Goal: Entertainment & Leisure: Consume media (video, audio)

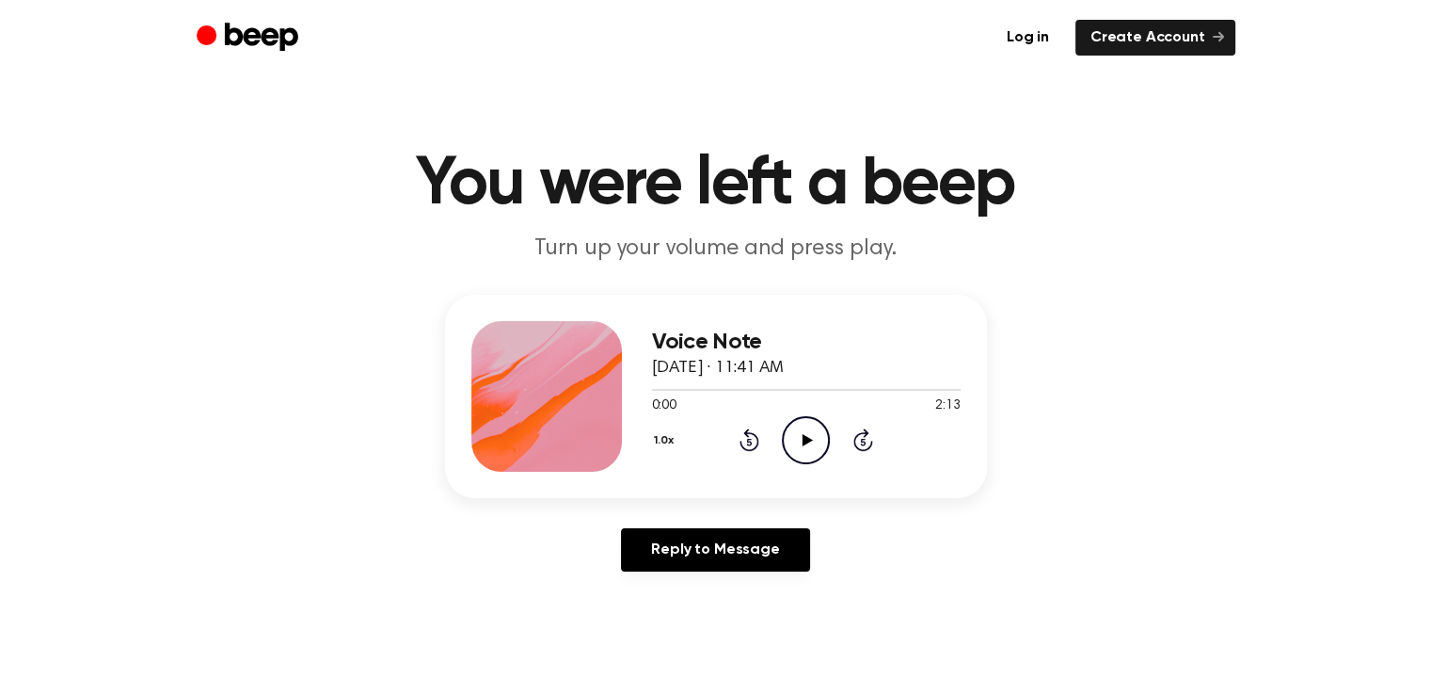
click at [806, 445] on icon "Play Audio" at bounding box center [806, 440] width 48 height 48
click at [806, 445] on icon "Pause Audio" at bounding box center [806, 440] width 48 height 48
click at [806, 442] on icon "Play Audio" at bounding box center [806, 440] width 48 height 48
click at [711, 390] on div at bounding box center [806, 388] width 309 height 15
click at [802, 453] on icon "Pause Audio" at bounding box center [806, 440] width 48 height 48
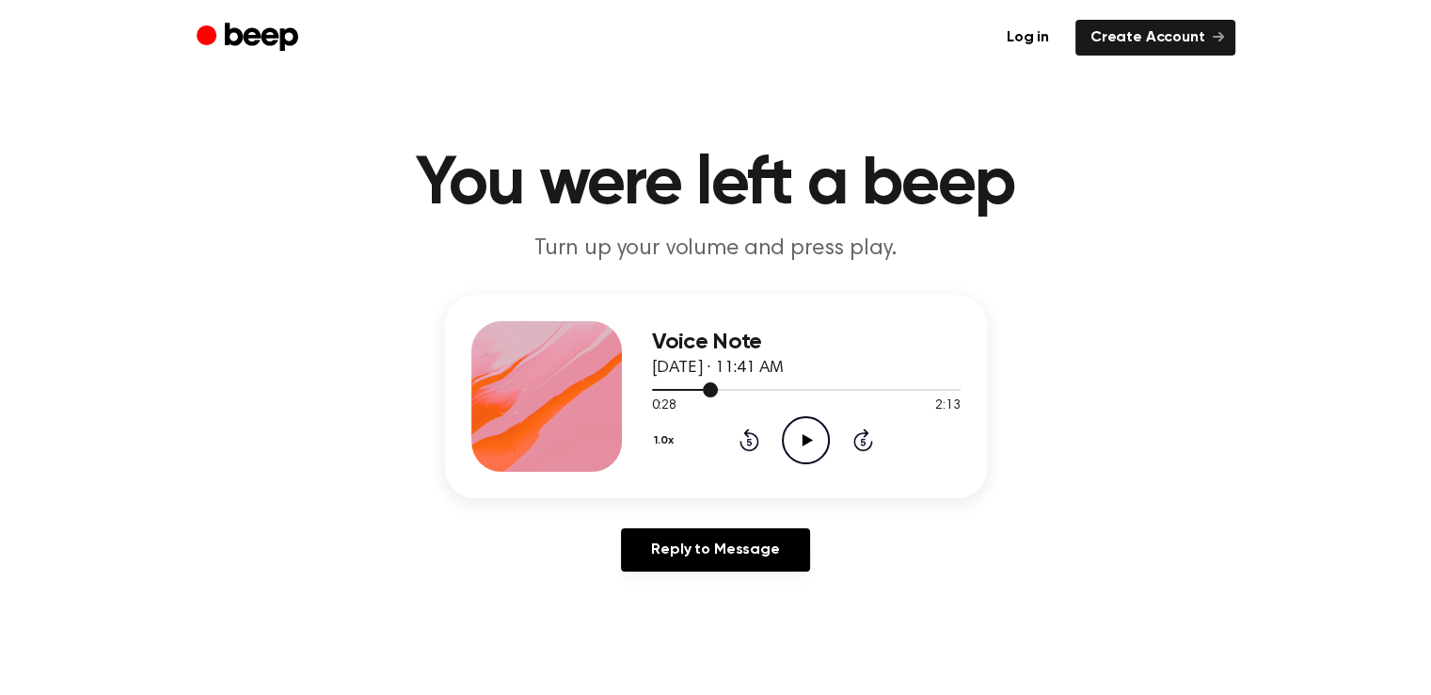
click at [689, 389] on div at bounding box center [685, 390] width 67 height 2
click at [798, 435] on icon "Play Audio" at bounding box center [806, 440] width 48 height 48
click at [806, 437] on icon "Pause Audio" at bounding box center [806, 440] width 48 height 48
click at [801, 440] on icon "Play Audio" at bounding box center [806, 440] width 48 height 48
click at [664, 391] on div at bounding box center [806, 388] width 309 height 15
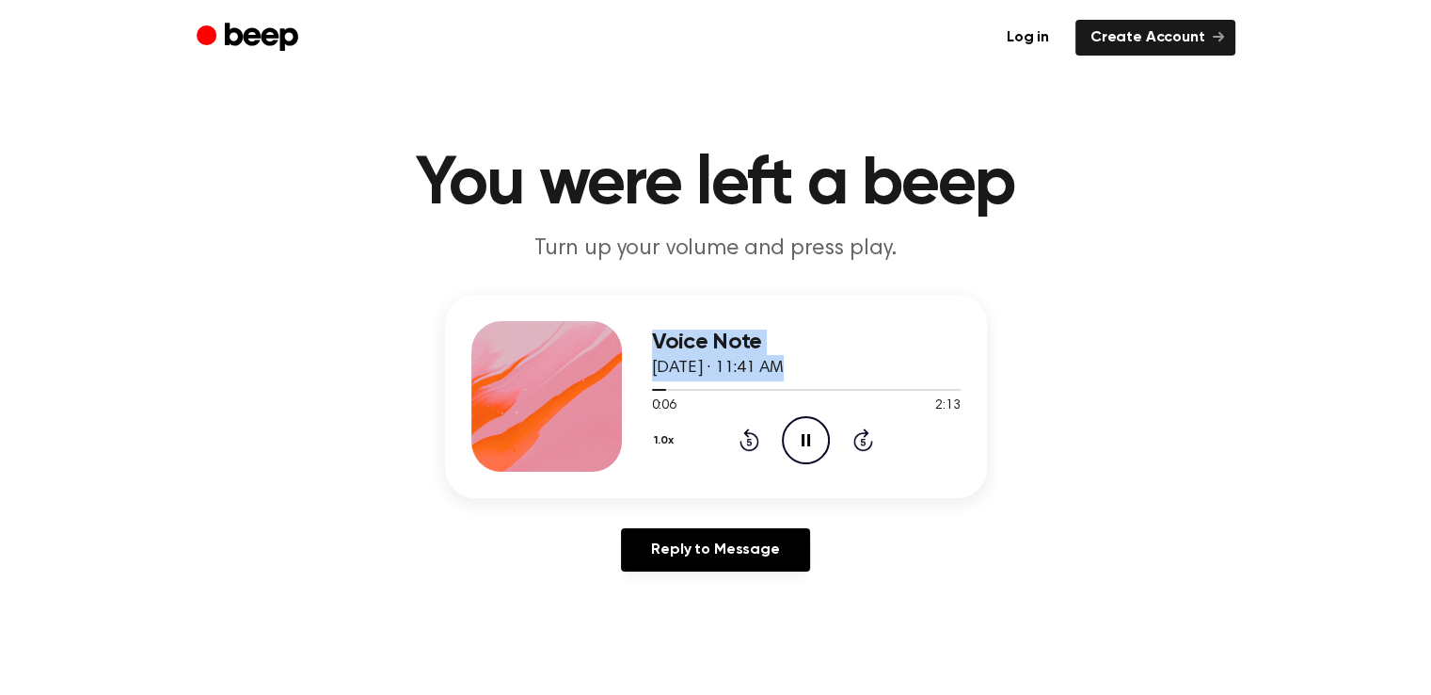
drag, startPoint x: 662, startPoint y: 389, endPoint x: 635, endPoint y: 390, distance: 26.4
click at [635, 390] on div "Voice Note May 7, 2024 · 11:41 AM 0:06 2:13 Your browser does not support the […" at bounding box center [716, 396] width 542 height 203
click at [1183, 430] on div "Voice Note May 7, 2024 · 11:41 AM 0:07 2:13 Your browser does not support the […" at bounding box center [716, 441] width 1386 height 292
drag, startPoint x: 663, startPoint y: 388, endPoint x: 627, endPoint y: 388, distance: 36.7
click at [627, 388] on div "Voice Note May 7, 2024 · 11:41 AM 0:09 2:13 Your browser does not support the […" at bounding box center [716, 396] width 542 height 203
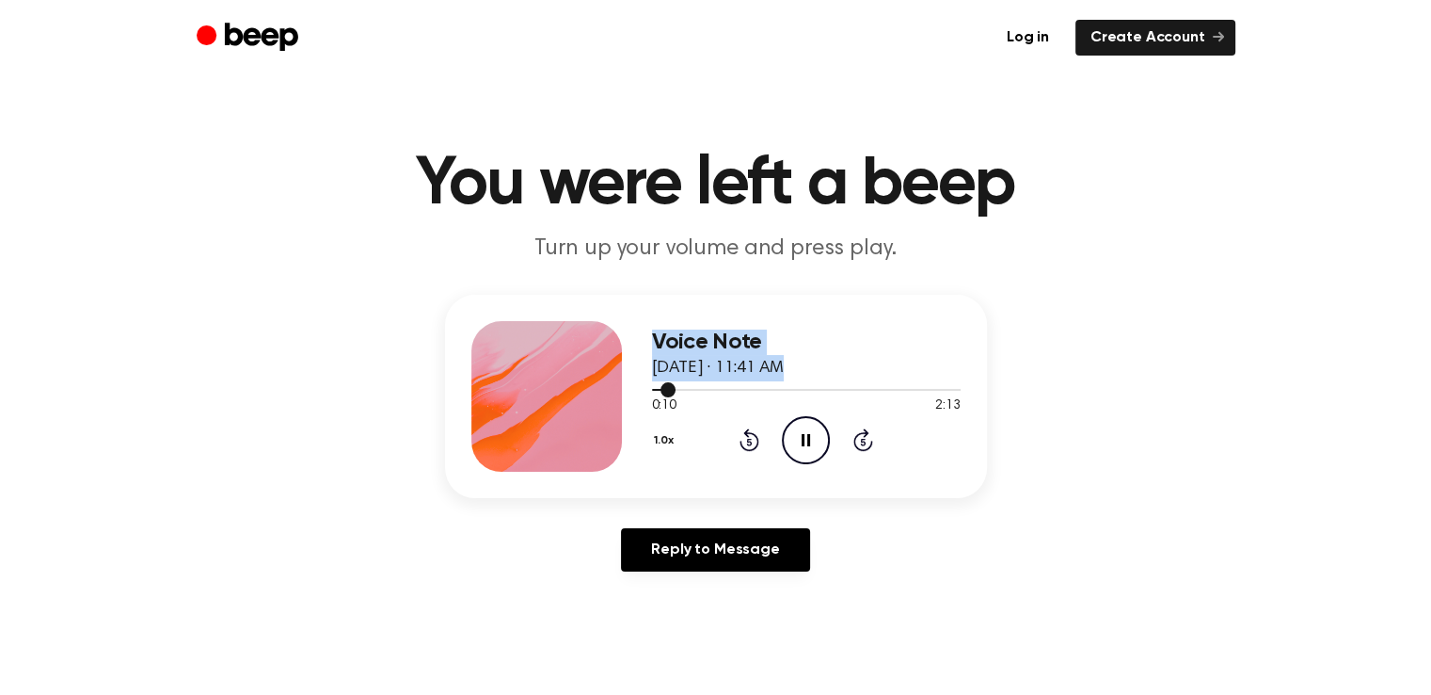
click at [738, 393] on div at bounding box center [806, 388] width 309 height 15
drag, startPoint x: 731, startPoint y: 392, endPoint x: 629, endPoint y: 392, distance: 102.6
click at [629, 392] on div "Voice Note May 7, 2024 · 11:41 AM 0:38 2:13 Your browser does not support the […" at bounding box center [716, 396] width 542 height 203
click at [661, 392] on div at bounding box center [806, 388] width 309 height 15
click at [800, 440] on icon "Pause Audio" at bounding box center [806, 440] width 48 height 48
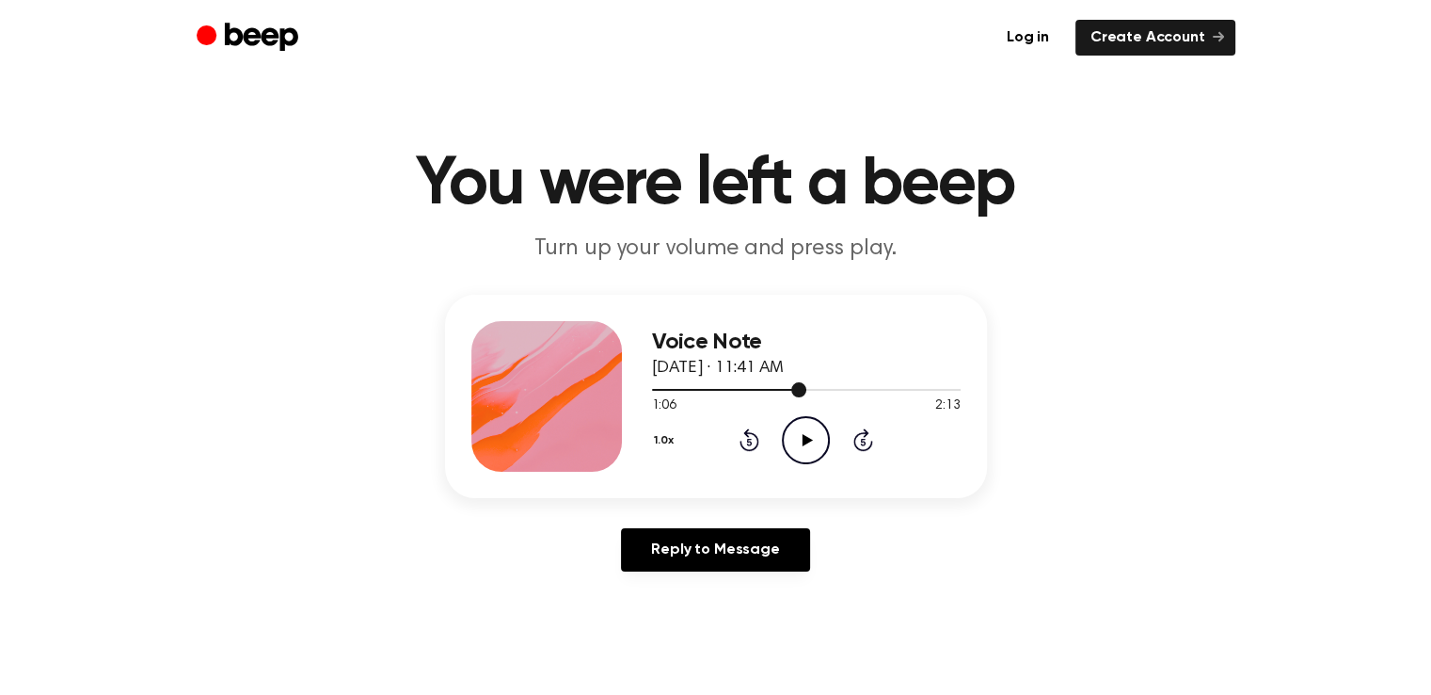
click at [764, 389] on div at bounding box center [729, 390] width 154 height 2
click at [794, 431] on icon "Play Audio" at bounding box center [806, 440] width 48 height 48
click at [806, 441] on icon "Pause Audio" at bounding box center [806, 440] width 48 height 48
click at [796, 389] on span at bounding box center [802, 389] width 15 height 15
click at [796, 433] on icon "Play Audio" at bounding box center [806, 440] width 48 height 48
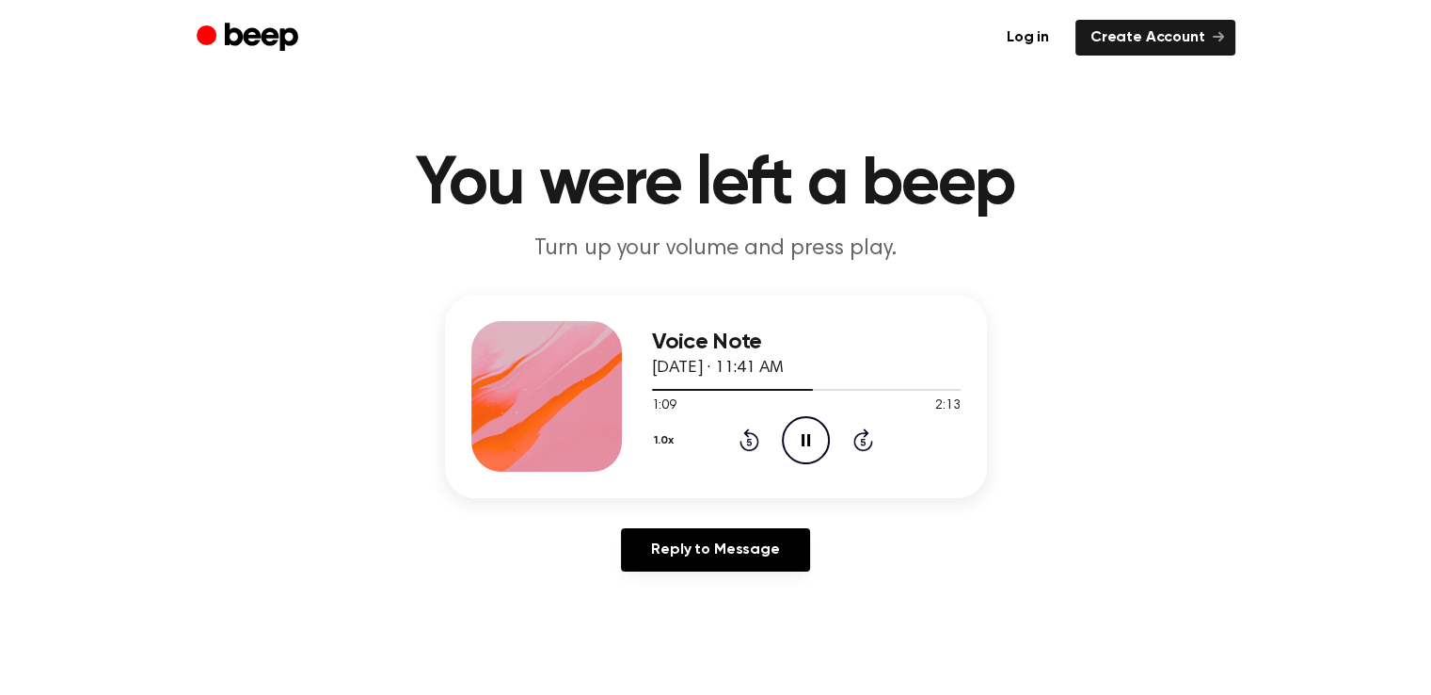
click at [796, 434] on icon "Pause Audio" at bounding box center [806, 440] width 48 height 48
click at [784, 391] on div at bounding box center [806, 388] width 309 height 15
click at [805, 435] on icon at bounding box center [808, 440] width 10 height 12
click at [805, 435] on icon "Pause Audio" at bounding box center [806, 440] width 48 height 48
click at [805, 435] on icon at bounding box center [808, 440] width 10 height 12
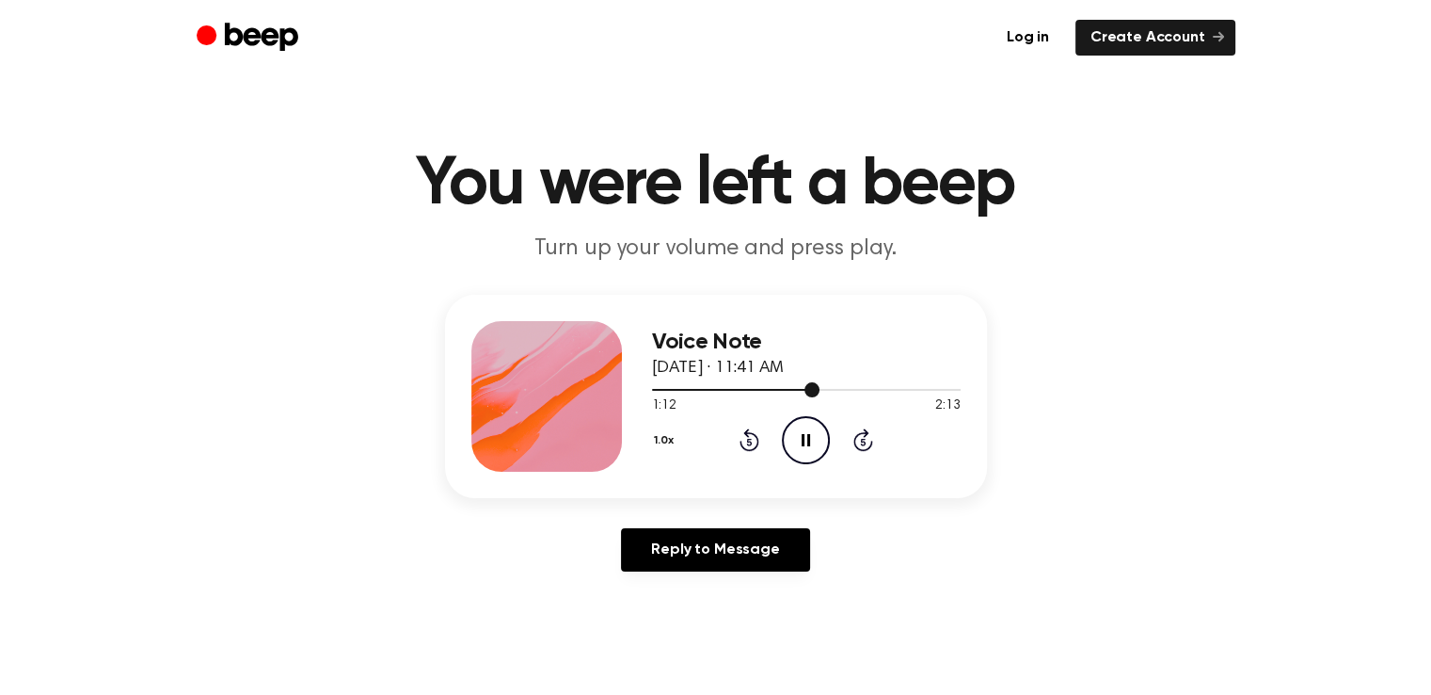
click at [798, 391] on div at bounding box center [806, 388] width 309 height 15
click at [802, 428] on icon "Pause Audio" at bounding box center [806, 440] width 48 height 48
click at [802, 428] on icon "Play Audio" at bounding box center [806, 440] width 48 height 48
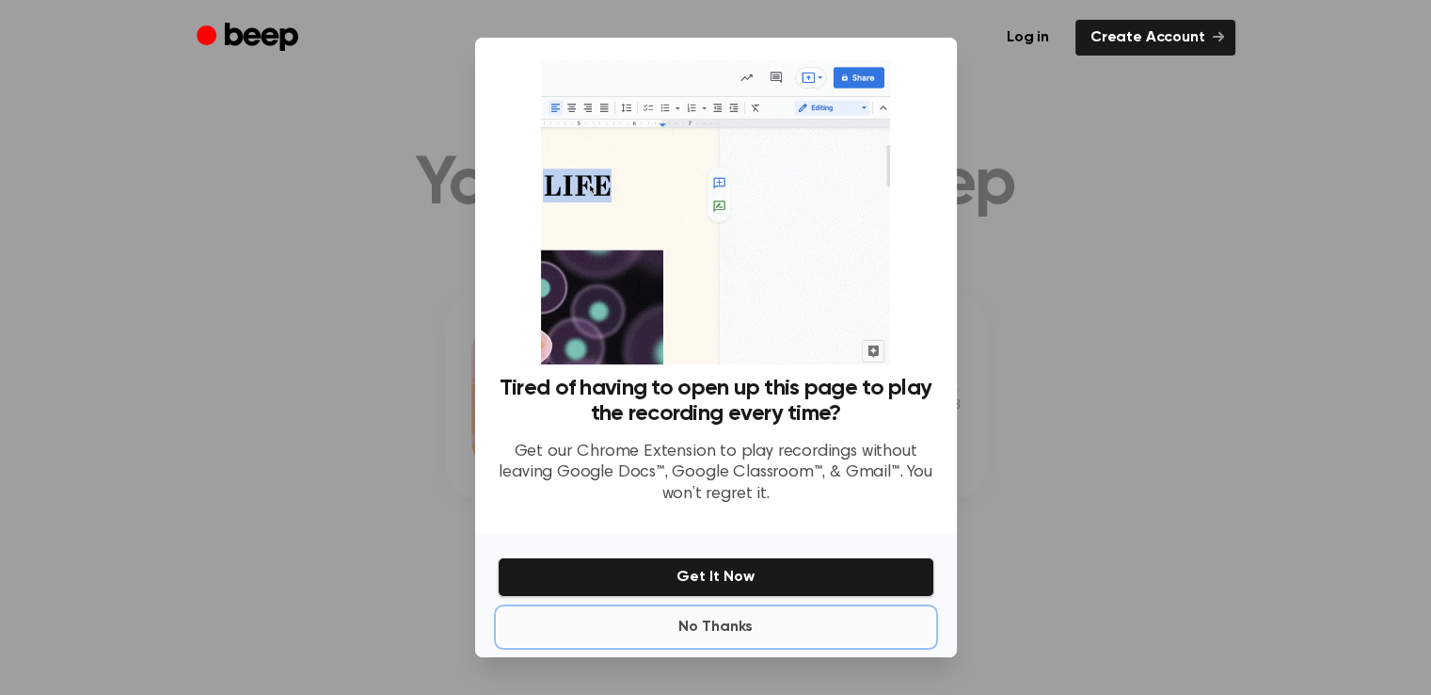
click at [714, 623] on button "No Thanks" at bounding box center [716, 627] width 437 height 38
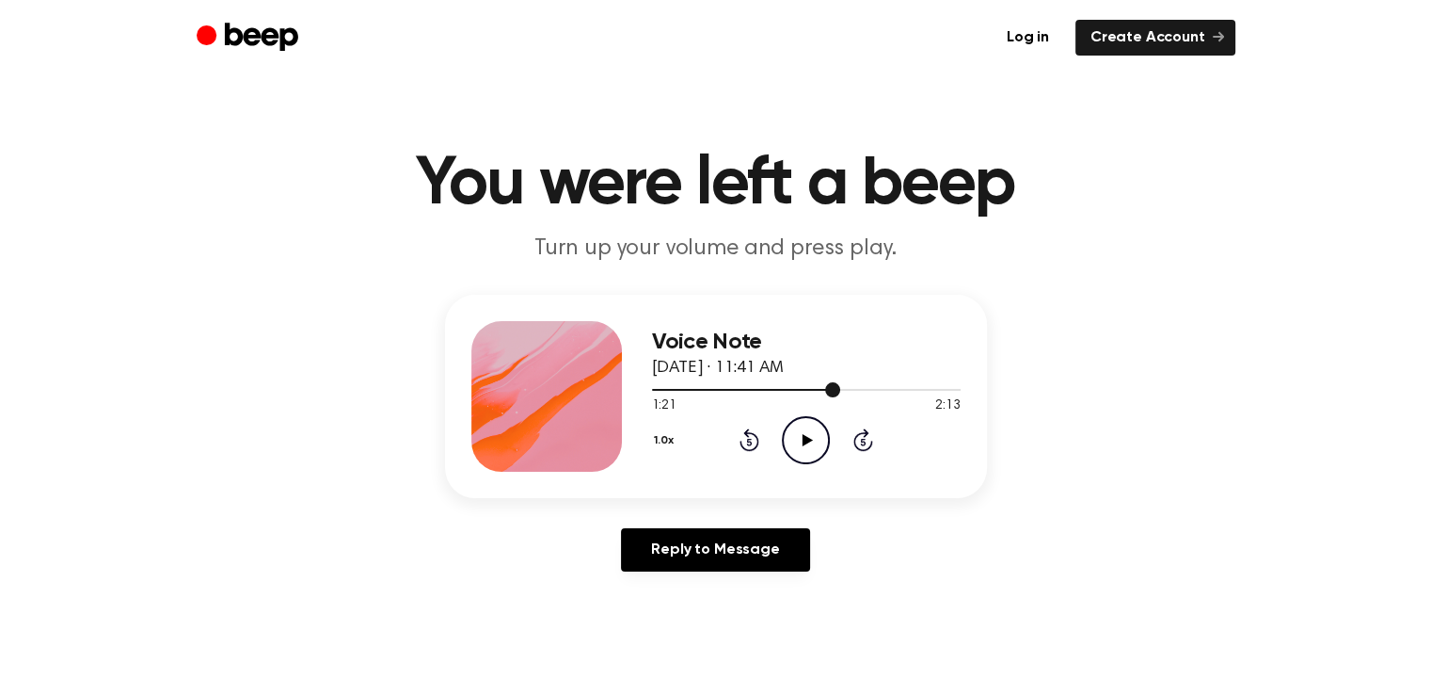
click at [822, 389] on div at bounding box center [746, 390] width 188 height 2
click at [803, 433] on icon "Play Audio" at bounding box center [806, 440] width 48 height 48
click at [873, 389] on div at bounding box center [784, 390] width 265 height 2
click at [815, 446] on icon "Pause Audio" at bounding box center [806, 440] width 48 height 48
click at [815, 446] on icon "Play Audio" at bounding box center [806, 440] width 48 height 48
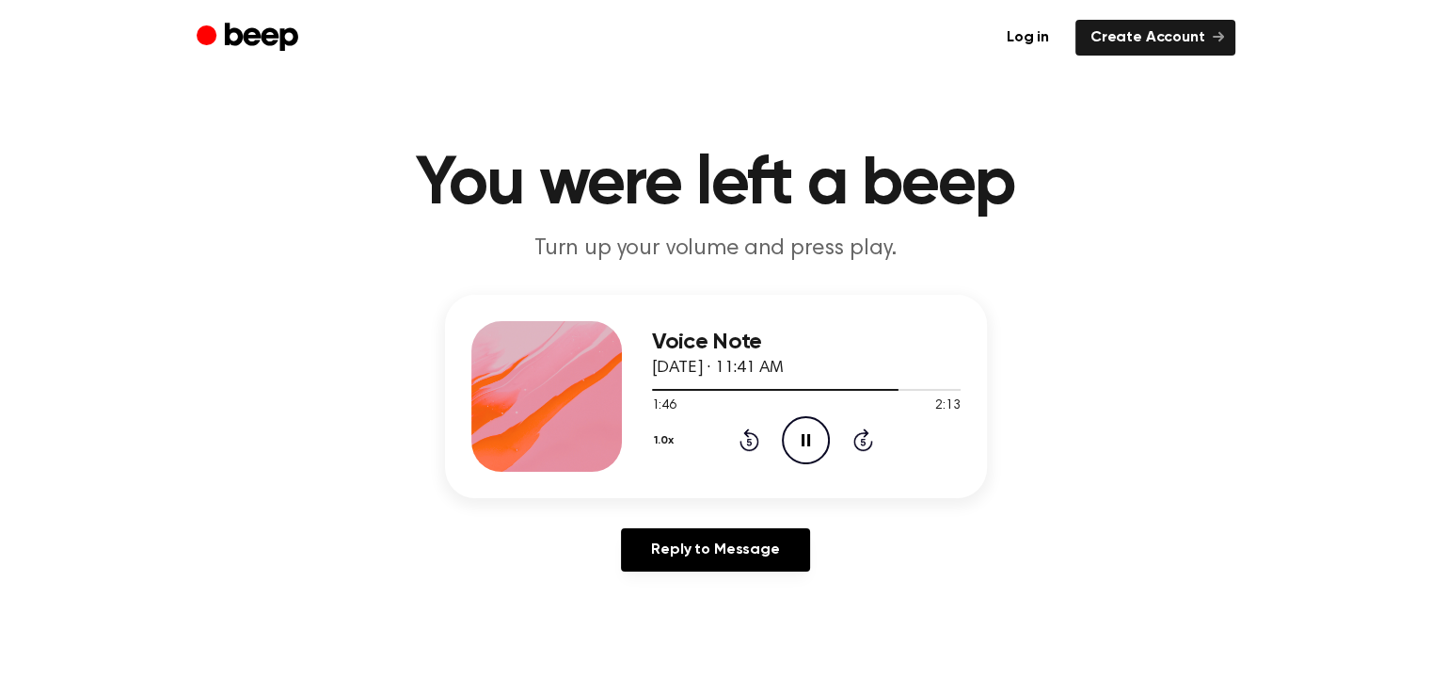
click at [815, 446] on icon "Pause Audio" at bounding box center [806, 440] width 48 height 48
click at [815, 446] on icon "Play Audio" at bounding box center [806, 440] width 48 height 48
click at [881, 392] on div at bounding box center [806, 388] width 309 height 15
click at [809, 446] on icon "Pause Audio" at bounding box center [806, 440] width 48 height 48
click at [890, 392] on div at bounding box center [806, 388] width 309 height 15
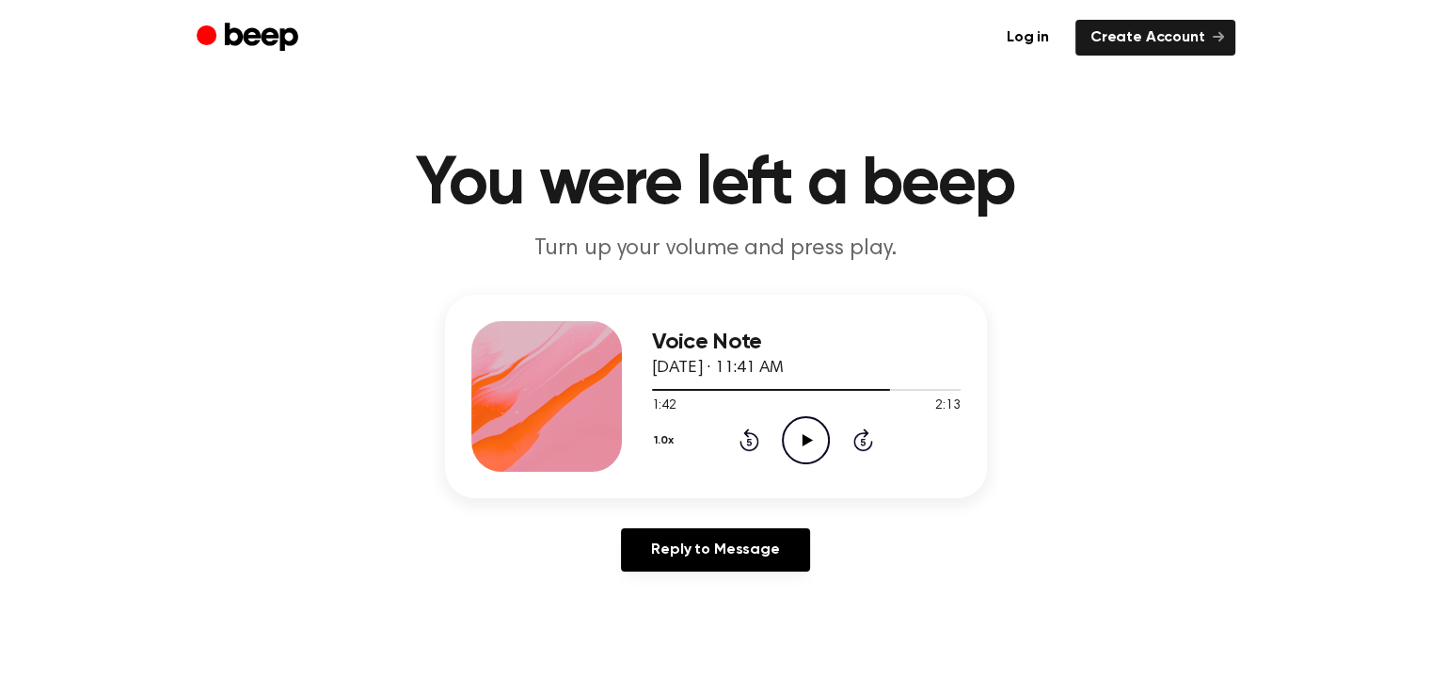
click at [802, 454] on icon "Play Audio" at bounding box center [806, 440] width 48 height 48
click at [802, 452] on icon "Pause Audio" at bounding box center [806, 440] width 48 height 48
click at [802, 452] on icon "Play Audio" at bounding box center [806, 440] width 48 height 48
click at [802, 452] on icon "Pause Audio" at bounding box center [806, 440] width 48 height 48
click at [802, 452] on icon "Play Audio" at bounding box center [806, 440] width 48 height 48
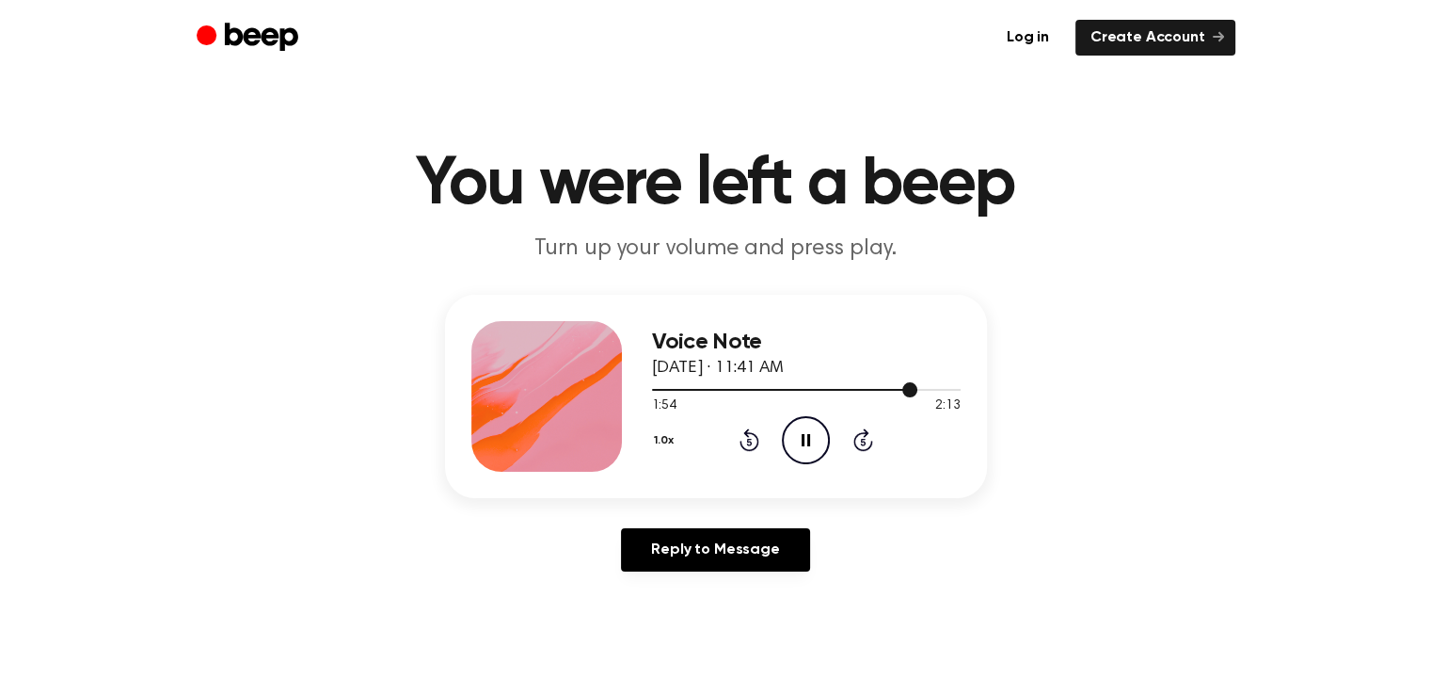
click at [886, 389] on div at bounding box center [785, 390] width 266 height 2
click at [806, 445] on icon "Pause Audio" at bounding box center [806, 440] width 48 height 48
click at [895, 389] on div at bounding box center [784, 390] width 265 height 2
click at [803, 441] on icon at bounding box center [808, 440] width 10 height 12
click at [802, 441] on icon at bounding box center [806, 440] width 8 height 12
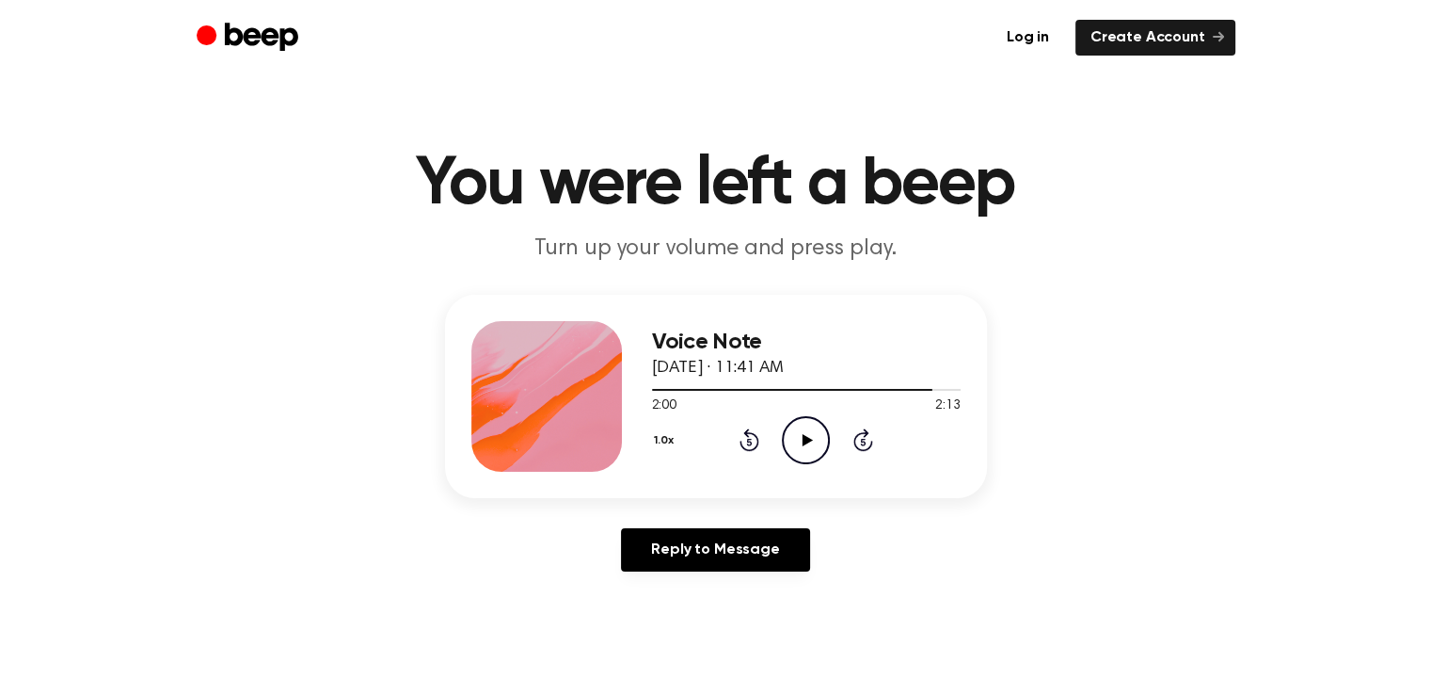
click at [803, 441] on icon at bounding box center [808, 440] width 10 height 12
click at [902, 389] on div at bounding box center [794, 390] width 285 height 2
click at [816, 444] on icon "Play Audio" at bounding box center [806, 440] width 48 height 48
click at [816, 444] on icon "Pause Audio" at bounding box center [806, 440] width 48 height 48
click at [816, 444] on icon "Play Audio" at bounding box center [806, 440] width 48 height 48
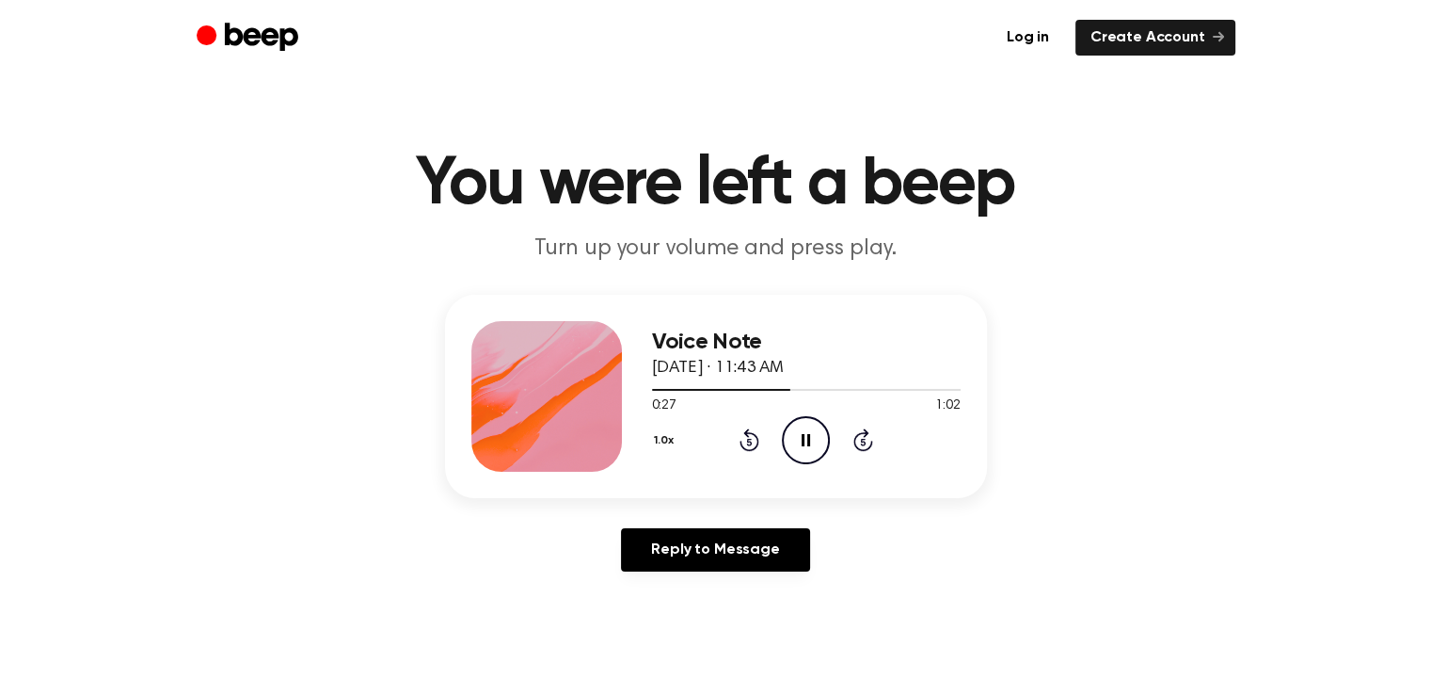
click at [814, 440] on icon "Pause Audio" at bounding box center [806, 440] width 48 height 48
click at [742, 389] on div at bounding box center [722, 390] width 140 height 2
click at [797, 430] on icon "Play Audio" at bounding box center [806, 440] width 48 height 48
click at [723, 389] on div at bounding box center [704, 390] width 105 height 2
click at [802, 441] on icon at bounding box center [806, 440] width 8 height 12
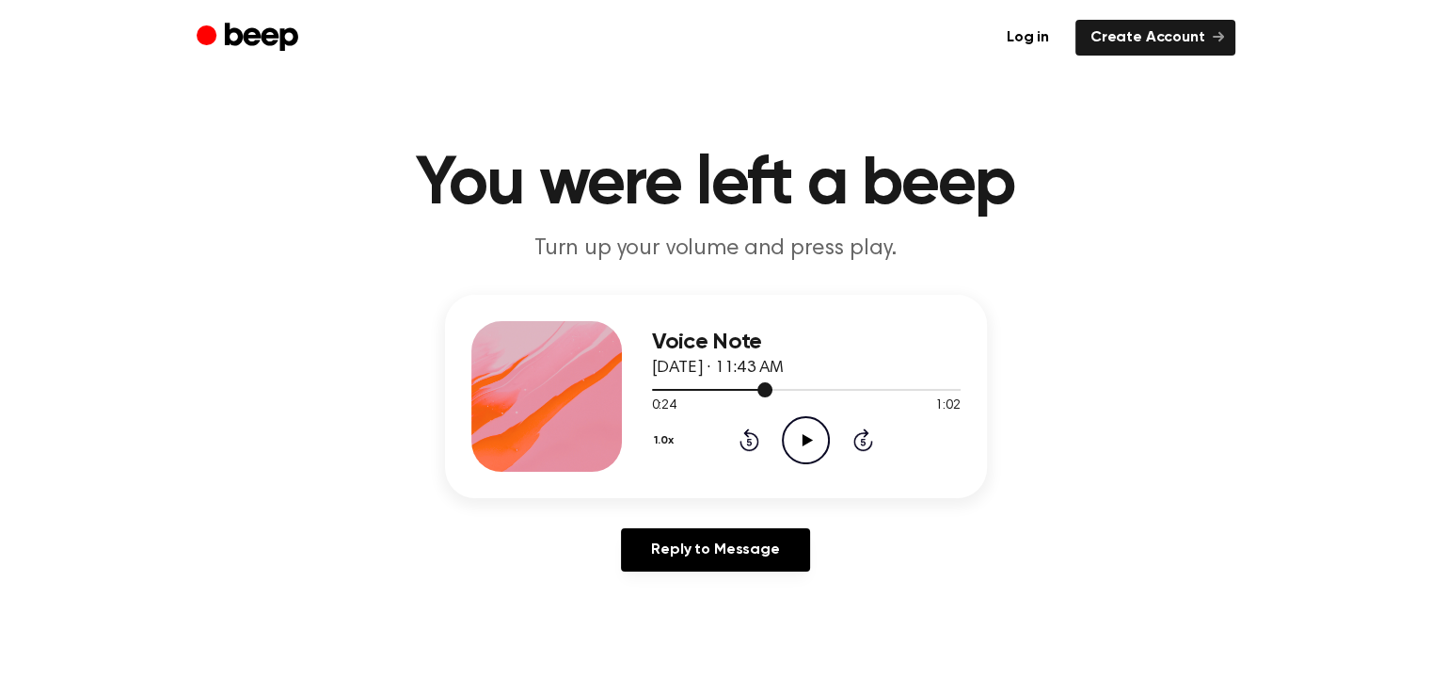
click at [752, 389] on div at bounding box center [712, 390] width 120 height 2
click at [794, 438] on icon "Play Audio" at bounding box center [806, 440] width 48 height 48
click at [802, 454] on icon "Pause Audio" at bounding box center [806, 440] width 48 height 48
click at [778, 389] on div at bounding box center [725, 390] width 146 height 2
click at [802, 435] on icon "Play Audio" at bounding box center [806, 440] width 48 height 48
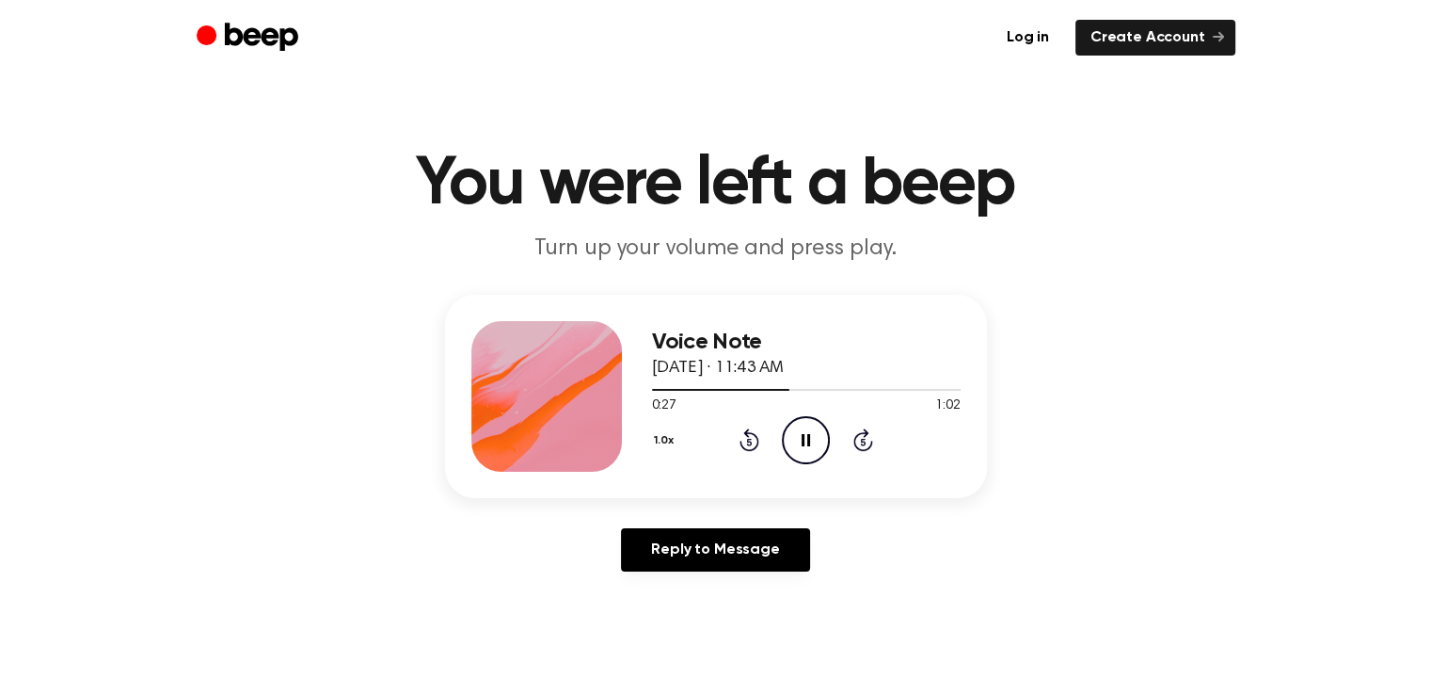
click at [803, 455] on icon "Pause Audio" at bounding box center [806, 440] width 48 height 48
click at [802, 455] on icon "Play Audio" at bounding box center [806, 440] width 48 height 48
click at [802, 455] on icon "Pause Audio" at bounding box center [806, 440] width 48 height 48
click at [752, 389] on div at bounding box center [724, 390] width 144 height 2
click at [794, 439] on icon "Play Audio" at bounding box center [806, 440] width 48 height 48
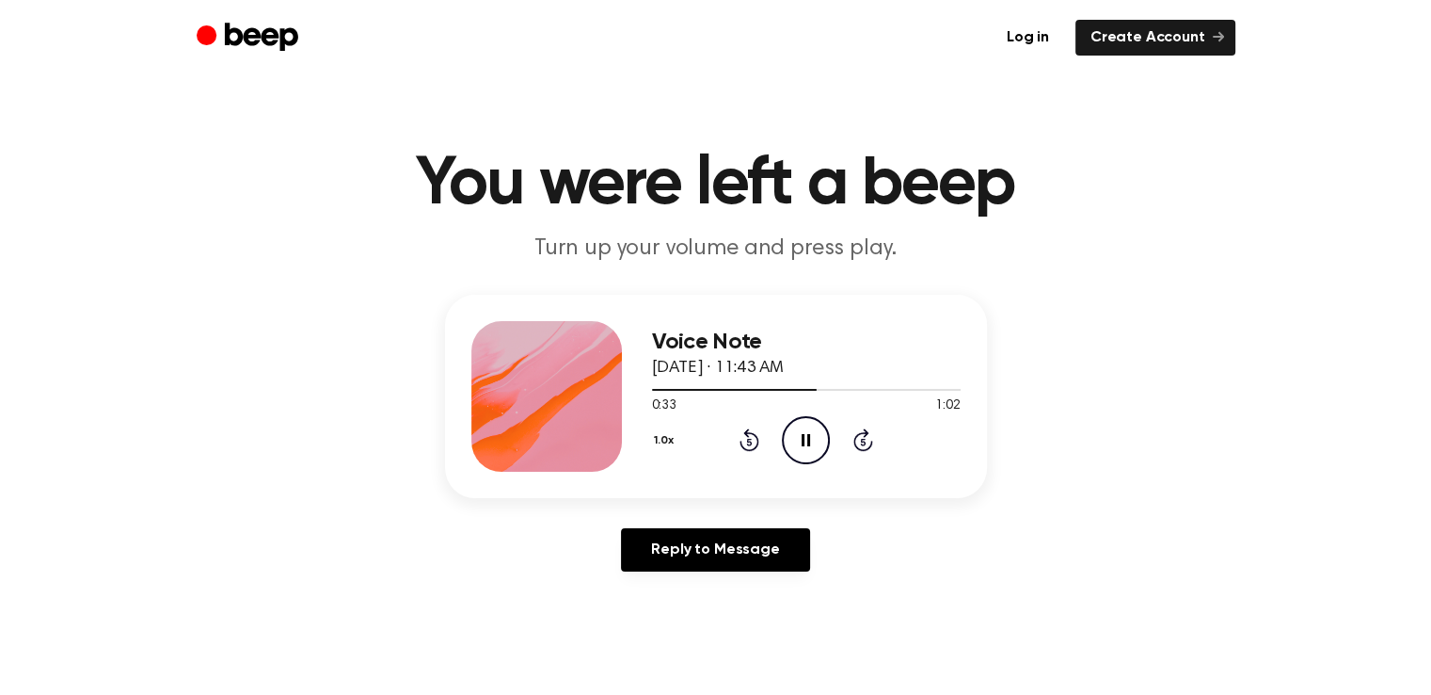
click at [807, 435] on icon at bounding box center [806, 440] width 8 height 12
click at [808, 435] on icon "Play Audio" at bounding box center [806, 440] width 48 height 48
click at [806, 434] on icon "Play Audio" at bounding box center [806, 440] width 48 height 48
click at [807, 441] on icon at bounding box center [806, 440] width 8 height 12
click at [807, 441] on icon "Play Audio" at bounding box center [806, 440] width 48 height 48
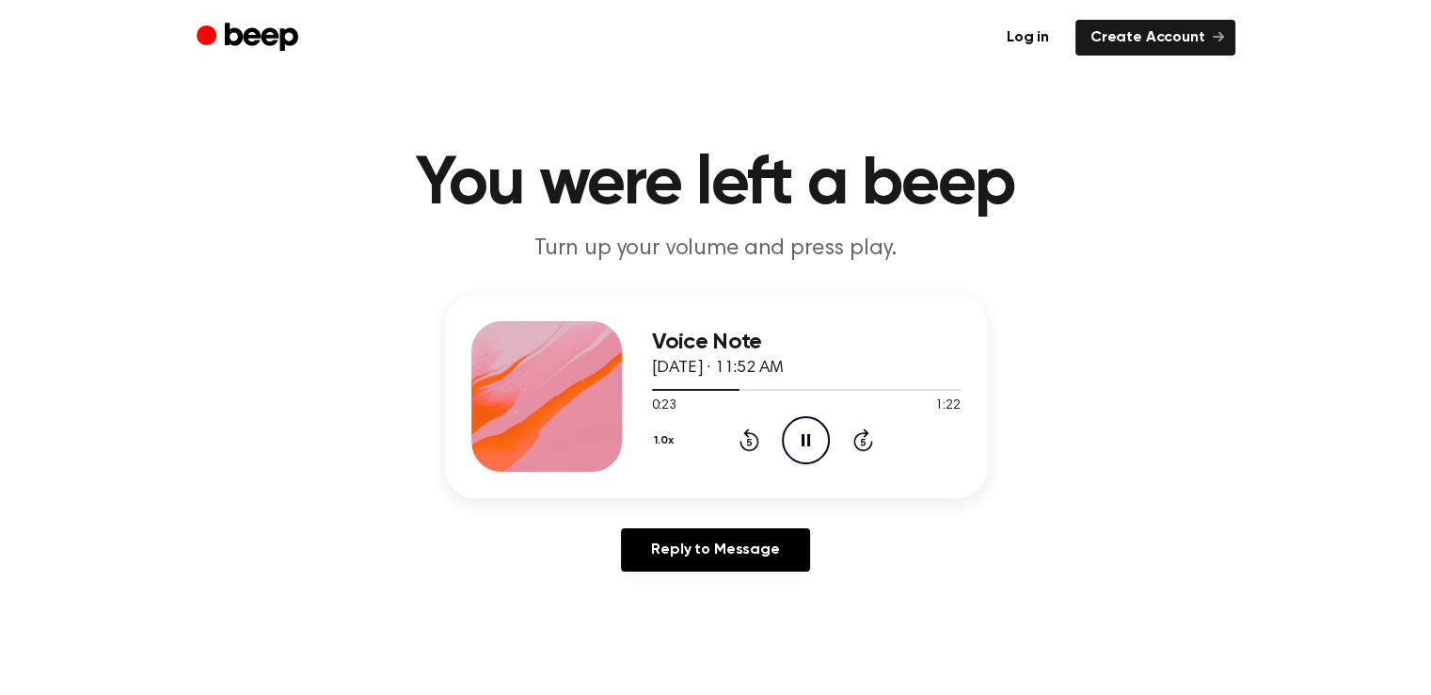
click at [807, 441] on icon at bounding box center [806, 440] width 8 height 12
click at [696, 389] on div at bounding box center [696, 390] width 88 height 2
click at [809, 445] on icon "Play Audio" at bounding box center [806, 440] width 48 height 48
click at [809, 445] on icon at bounding box center [806, 440] width 8 height 12
click at [809, 445] on icon "Play Audio" at bounding box center [806, 440] width 48 height 48
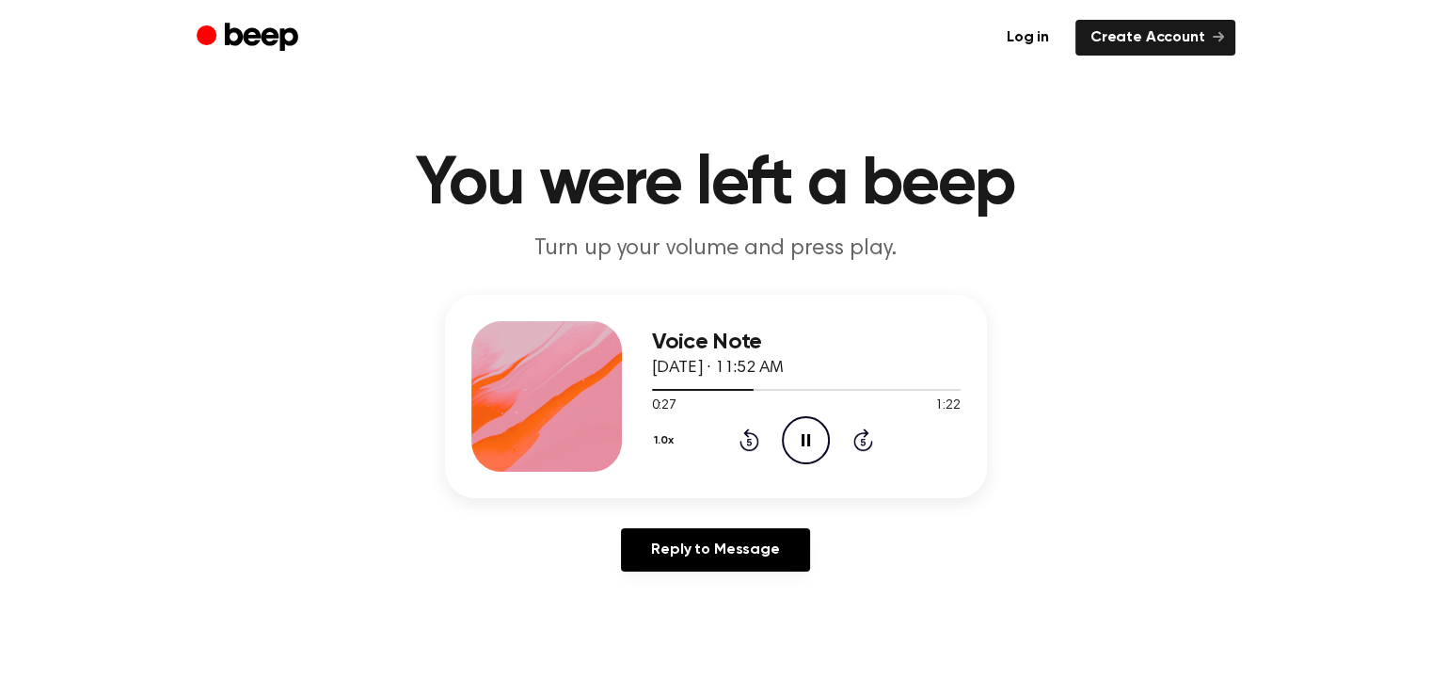
click at [809, 445] on icon at bounding box center [806, 440] width 8 height 12
click at [735, 389] on div at bounding box center [703, 390] width 103 height 2
click at [807, 440] on icon at bounding box center [808, 440] width 10 height 12
click at [729, 390] on div at bounding box center [806, 388] width 309 height 15
click at [806, 431] on icon "Pause Audio" at bounding box center [806, 440] width 48 height 48
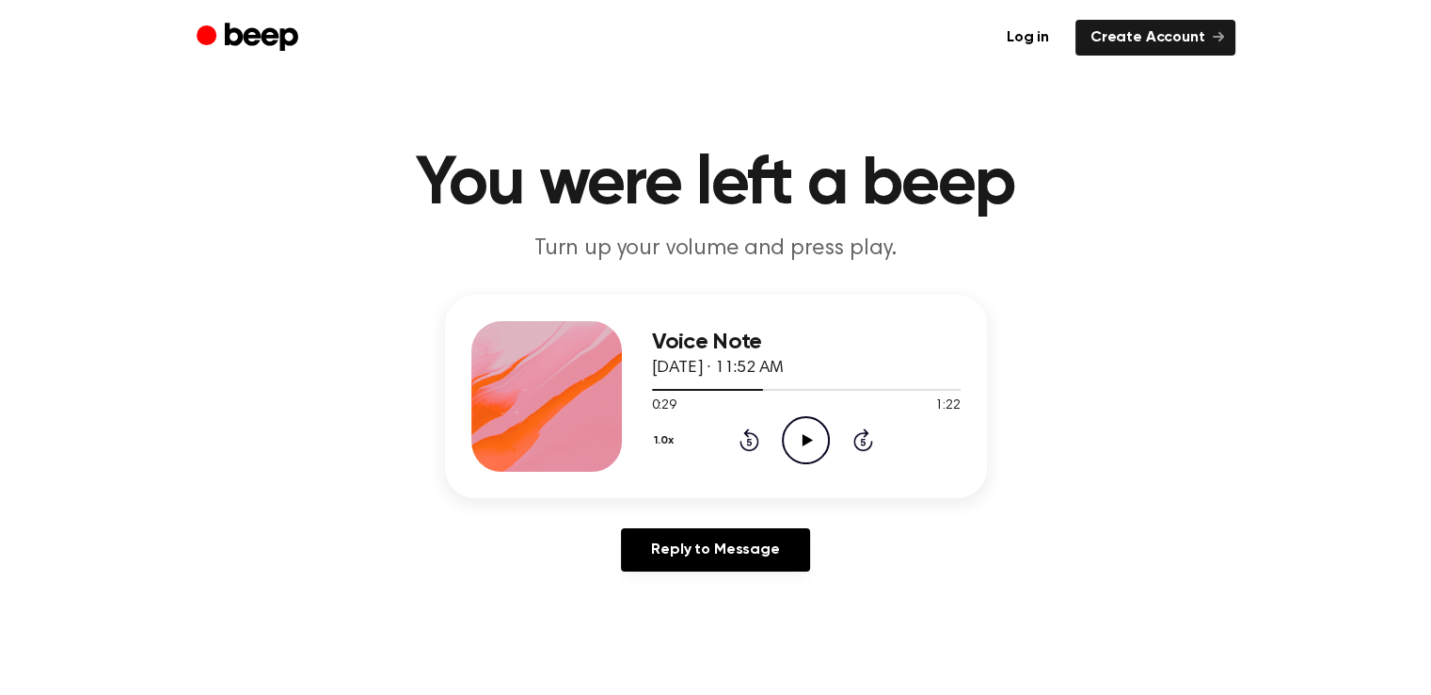
click at [806, 431] on icon "Play Audio" at bounding box center [806, 440] width 48 height 48
click at [807, 431] on icon "Pause Audio" at bounding box center [806, 440] width 48 height 48
click at [735, 392] on div at bounding box center [806, 388] width 309 height 15
click at [816, 428] on icon "Play Audio" at bounding box center [806, 440] width 48 height 48
click at [803, 432] on icon "Pause Audio" at bounding box center [806, 440] width 48 height 48
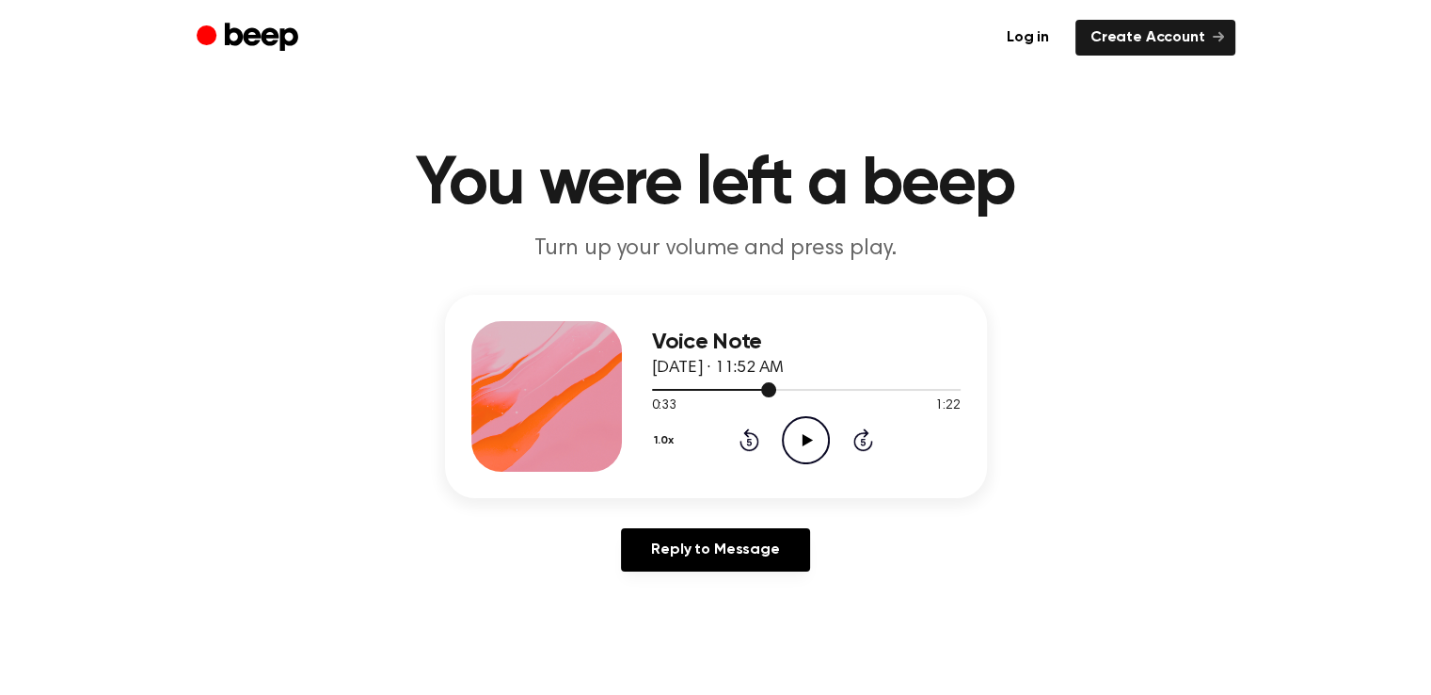
click at [749, 391] on div at bounding box center [806, 388] width 309 height 15
click at [798, 430] on icon "Play Audio" at bounding box center [806, 440] width 48 height 48
click at [798, 430] on icon "Pause Audio" at bounding box center [806, 440] width 48 height 48
click at [756, 391] on div at bounding box center [806, 388] width 309 height 15
click at [808, 439] on icon at bounding box center [808, 440] width 10 height 12
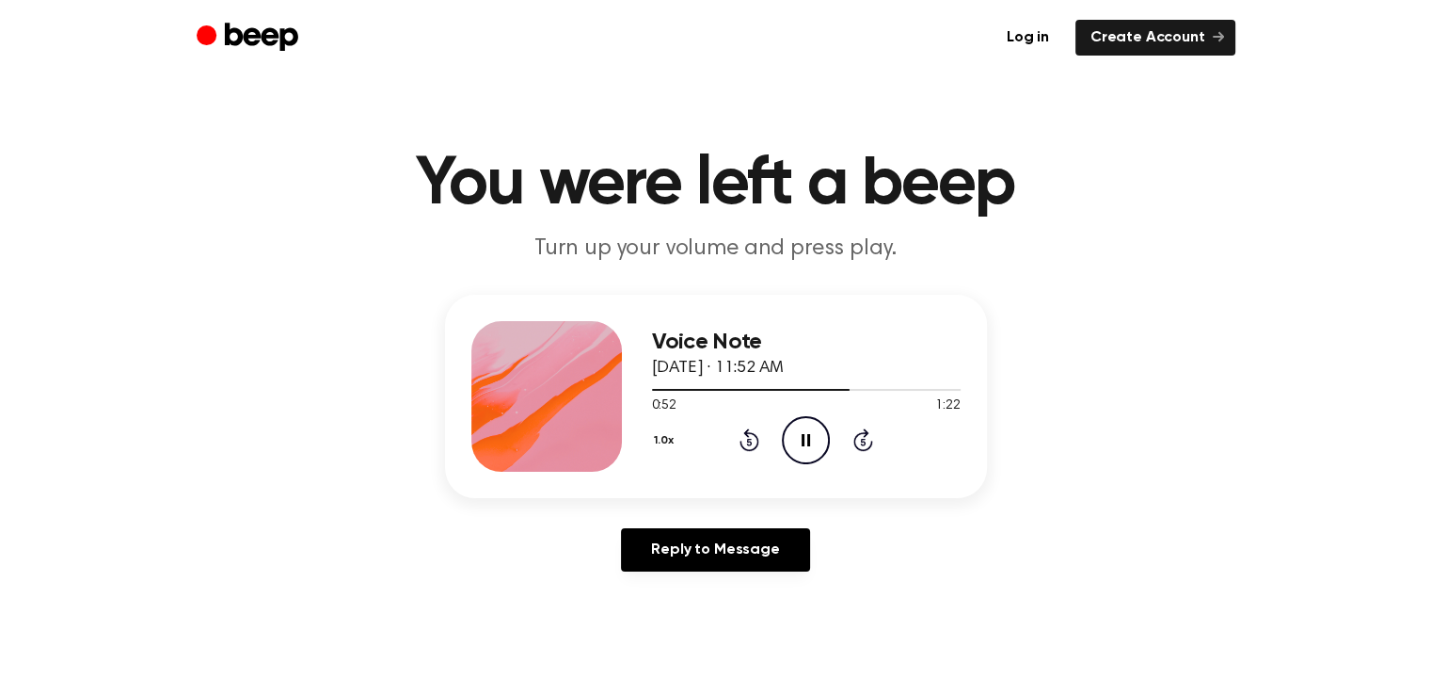
click at [808, 439] on icon at bounding box center [806, 440] width 8 height 12
click at [822, 389] on div at bounding box center [752, 390] width 200 height 2
click at [815, 442] on icon "Play Audio" at bounding box center [806, 440] width 48 height 48
click at [815, 441] on icon "Pause Audio" at bounding box center [806, 440] width 48 height 48
click at [824, 389] on div at bounding box center [750, 390] width 196 height 2
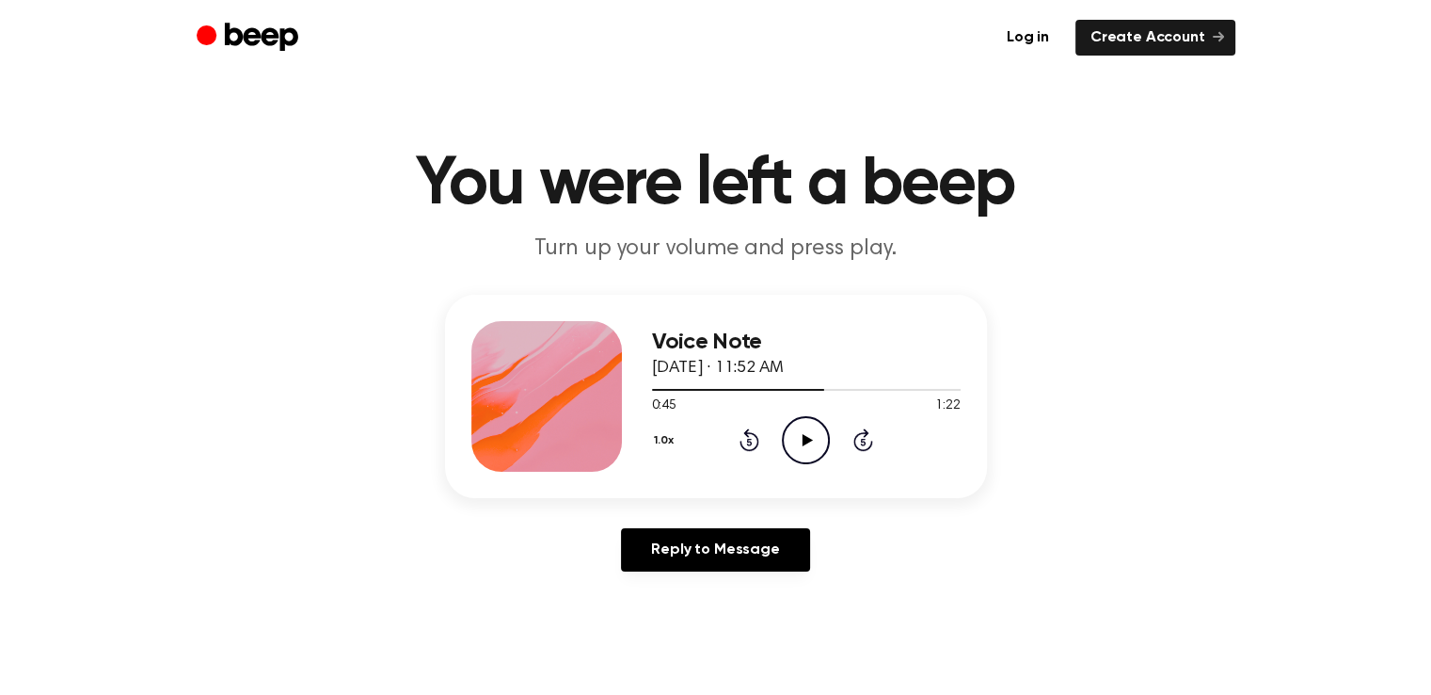
click at [813, 442] on icon "Play Audio" at bounding box center [806, 440] width 48 height 48
click at [820, 442] on icon "Play Audio" at bounding box center [806, 440] width 48 height 48
click at [820, 442] on icon "Pause Audio" at bounding box center [806, 440] width 48 height 48
click at [704, 388] on div at bounding box center [806, 388] width 309 height 15
click at [809, 445] on icon "Play Audio" at bounding box center [806, 440] width 48 height 48
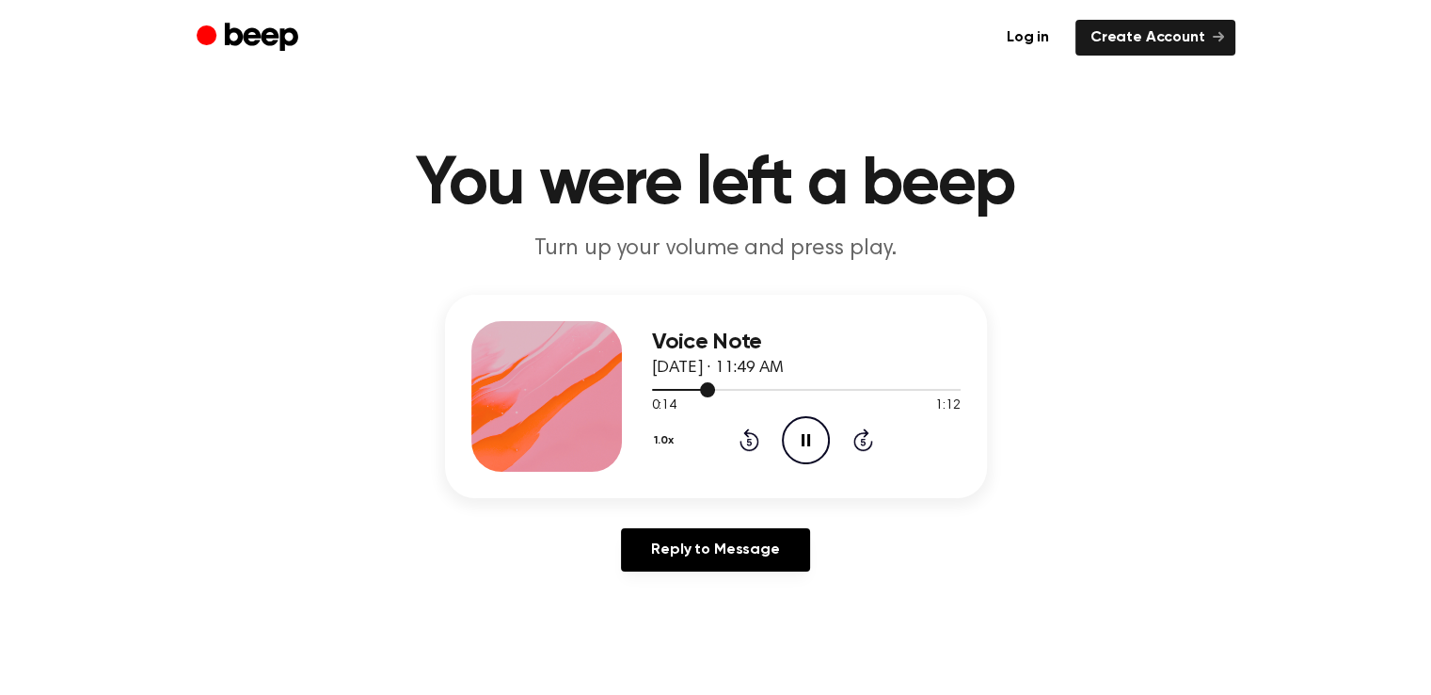
click at [670, 389] on div at bounding box center [683, 390] width 63 height 2
click at [799, 437] on icon "Pause Audio" at bounding box center [806, 440] width 48 height 48
click at [799, 437] on icon "Play Audio" at bounding box center [806, 440] width 48 height 48
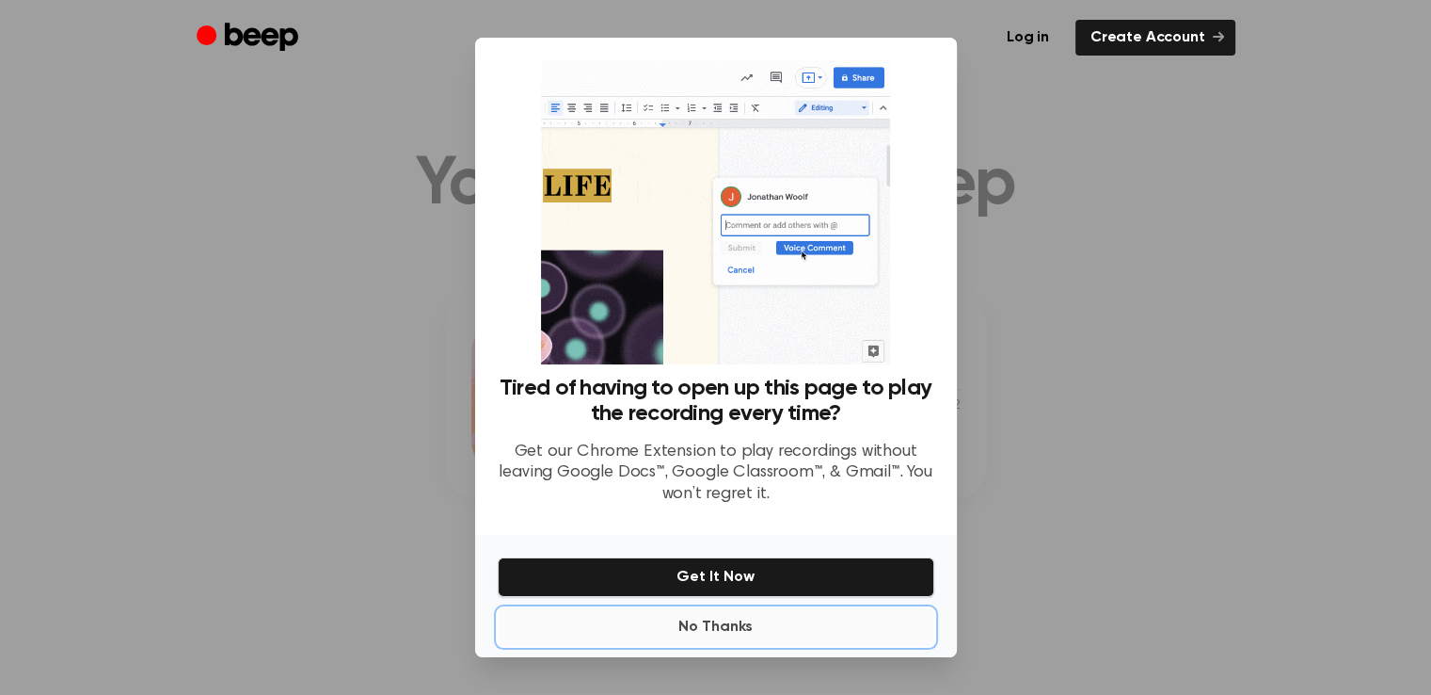
drag, startPoint x: 742, startPoint y: 629, endPoint x: 741, endPoint y: 619, distance: 9.5
click at [741, 627] on button "No Thanks" at bounding box center [716, 627] width 437 height 38
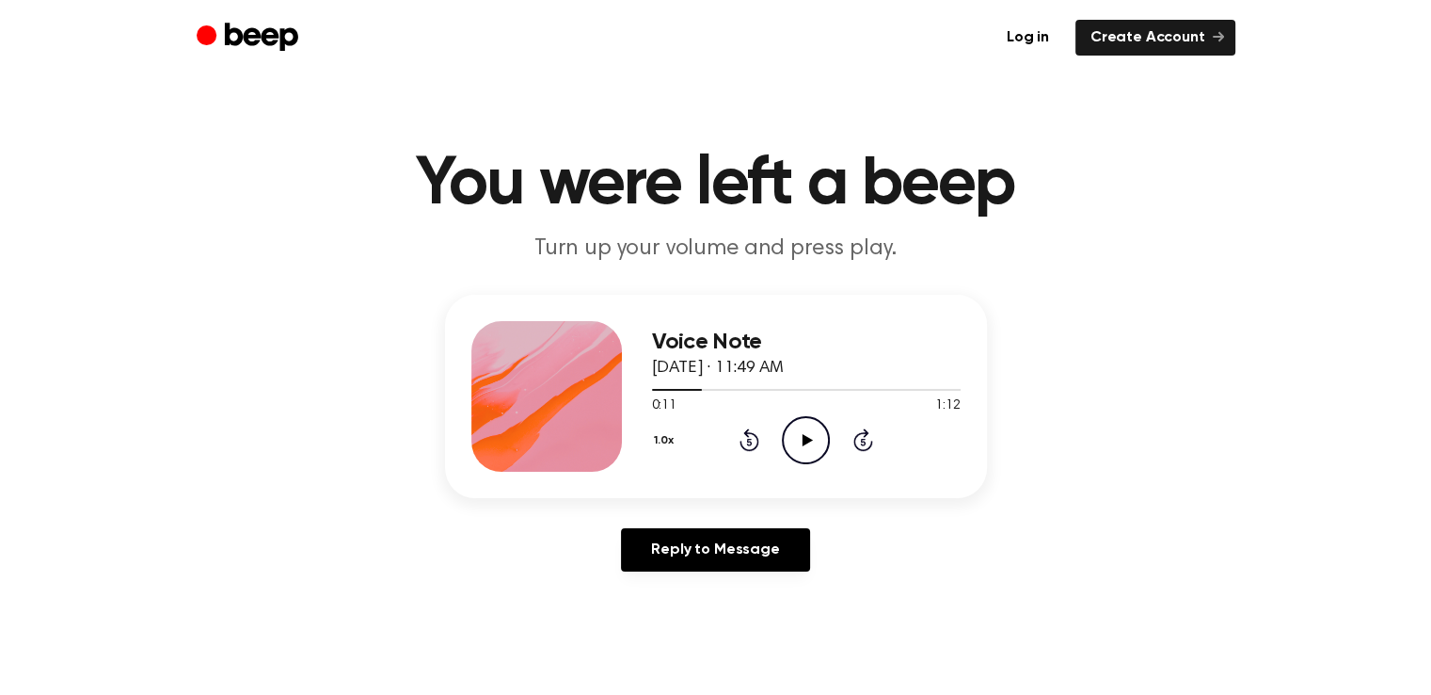
click at [794, 438] on icon "Play Audio" at bounding box center [806, 440] width 48 height 48
click at [794, 437] on icon "Pause Audio" at bounding box center [806, 440] width 48 height 48
click at [712, 392] on div at bounding box center [806, 388] width 309 height 15
click at [804, 443] on icon at bounding box center [808, 440] width 10 height 12
click at [798, 389] on div at bounding box center [745, 390] width 186 height 2
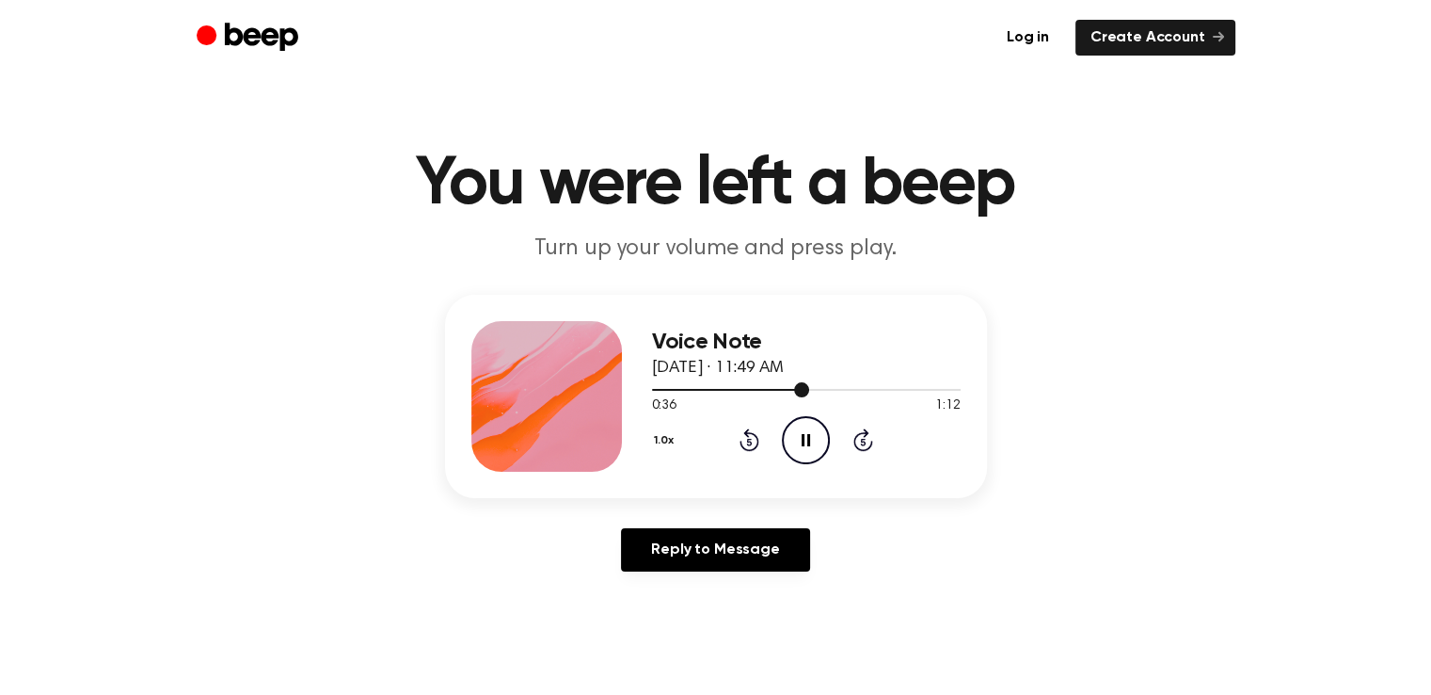
click at [774, 389] on div at bounding box center [730, 390] width 157 height 2
click at [812, 447] on icon "Pause Audio" at bounding box center [806, 440] width 48 height 48
click at [812, 447] on icon "Play Audio" at bounding box center [806, 440] width 48 height 48
click at [812, 447] on icon "Pause Audio" at bounding box center [806, 440] width 48 height 48
click at [812, 447] on icon "Play Audio" at bounding box center [806, 440] width 48 height 48
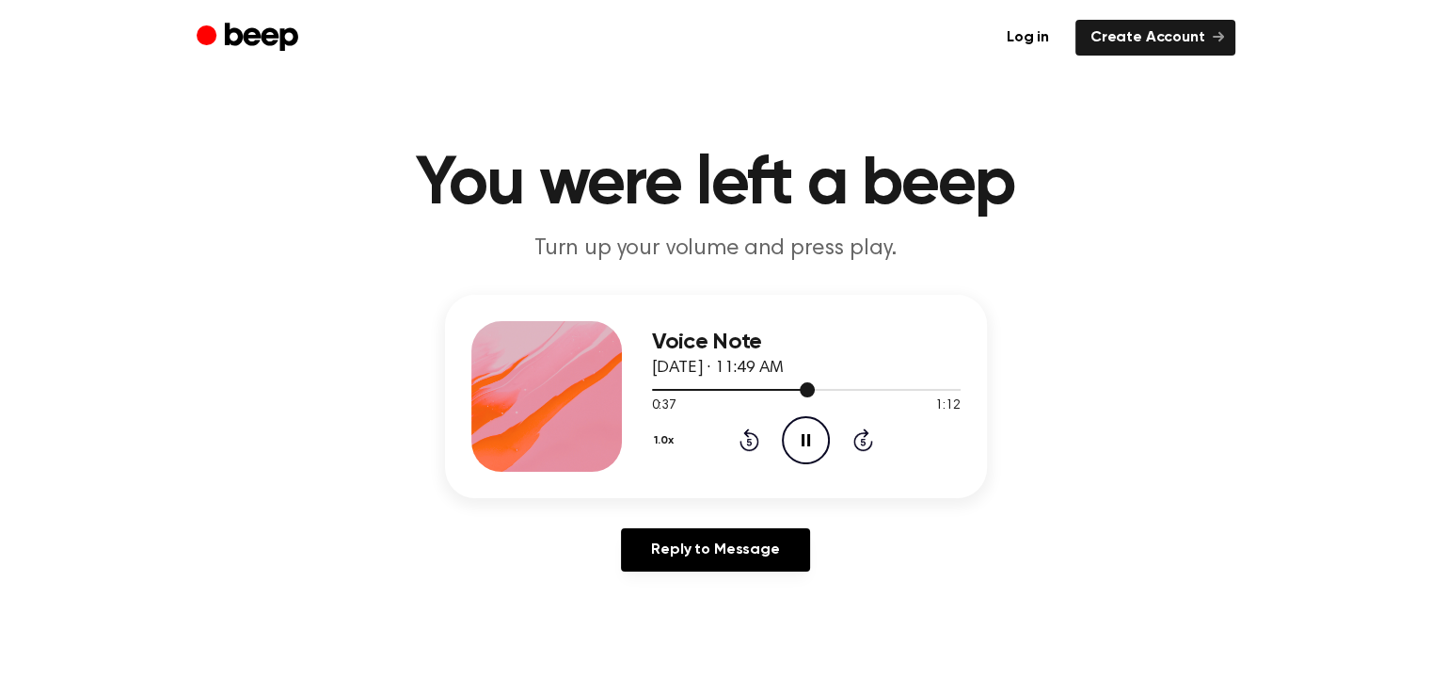
click at [783, 391] on div at bounding box center [806, 388] width 309 height 15
click at [805, 453] on icon "Pause Audio" at bounding box center [806, 440] width 48 height 48
click at [835, 391] on div at bounding box center [806, 388] width 309 height 15
click at [815, 445] on icon "Play Audio" at bounding box center [806, 440] width 48 height 48
click at [814, 445] on icon "Pause Audio" at bounding box center [806, 440] width 48 height 48
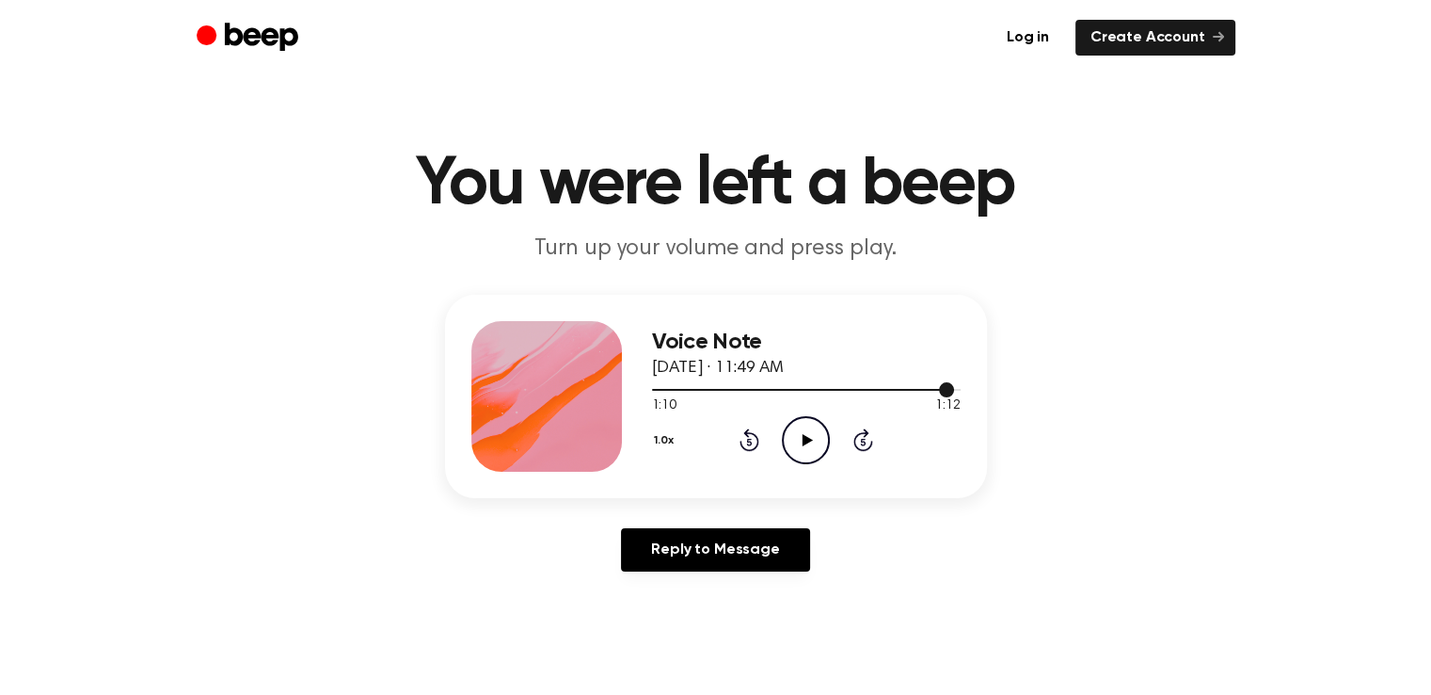
click at [922, 389] on div at bounding box center [803, 390] width 303 height 2
click at [807, 435] on icon "Play Audio" at bounding box center [806, 440] width 48 height 48
click at [807, 445] on icon "Play Audio" at bounding box center [806, 440] width 48 height 48
click at [808, 445] on icon "Pause Audio" at bounding box center [806, 440] width 48 height 48
click at [808, 441] on icon at bounding box center [808, 440] width 10 height 12
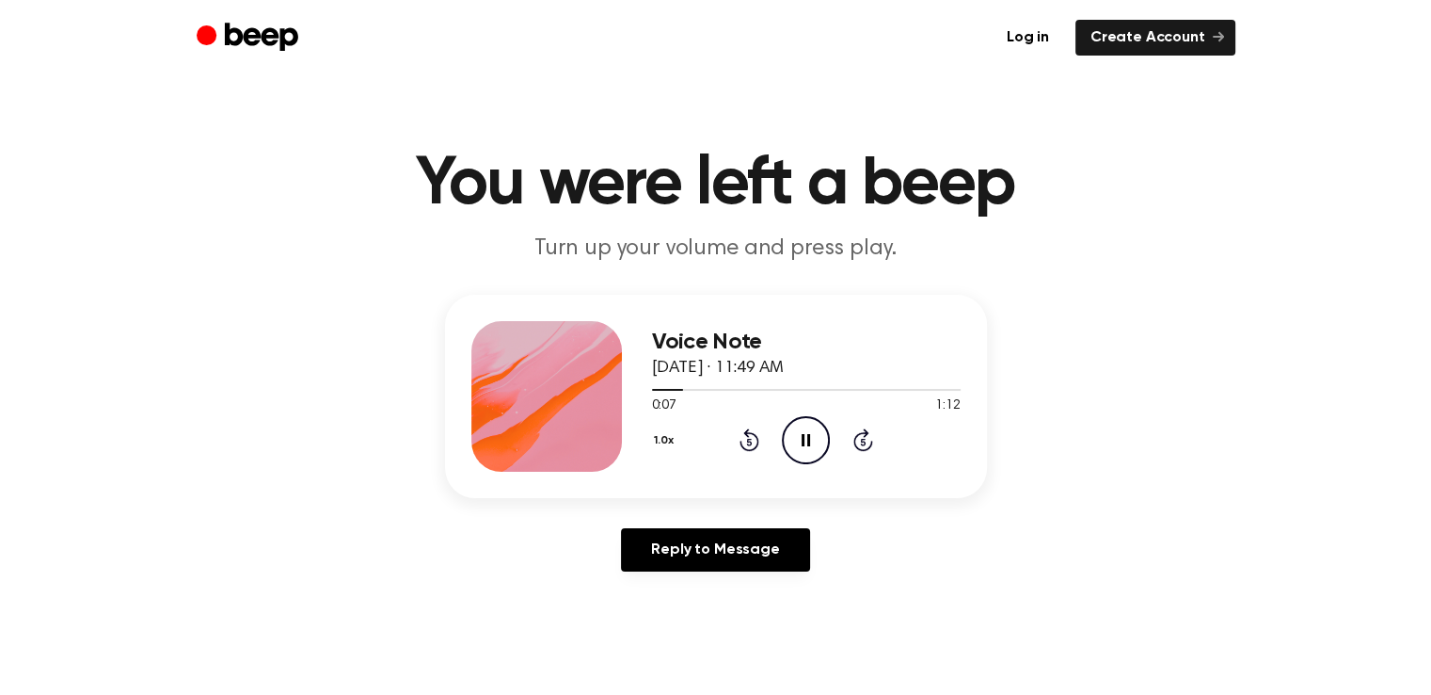
click at [806, 447] on icon "Pause Audio" at bounding box center [806, 440] width 48 height 48
